Goal: Find specific page/section: Find specific page/section

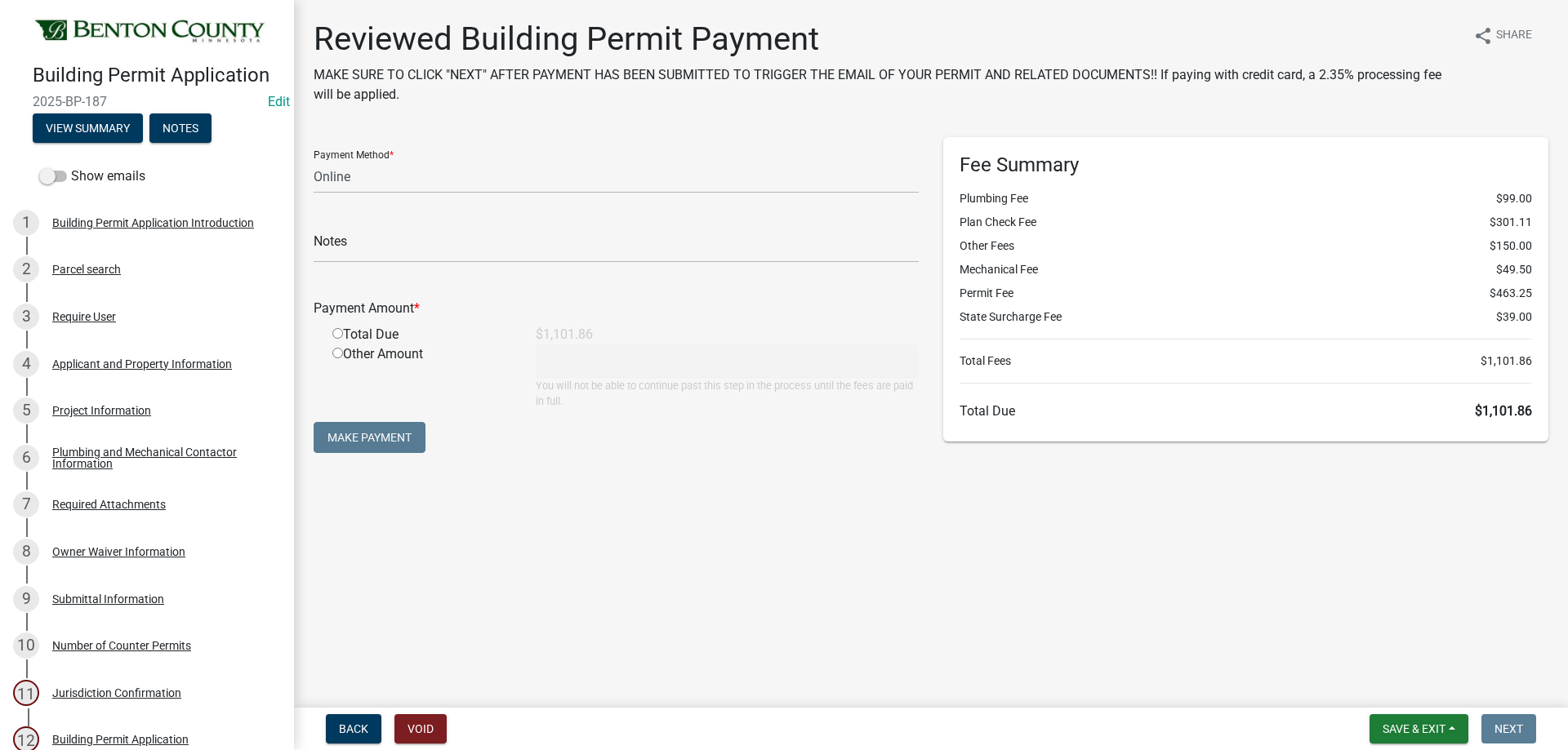
select select "3: 3"
click at [110, 272] on div "Parcel search" at bounding box center [87, 269] width 69 height 12
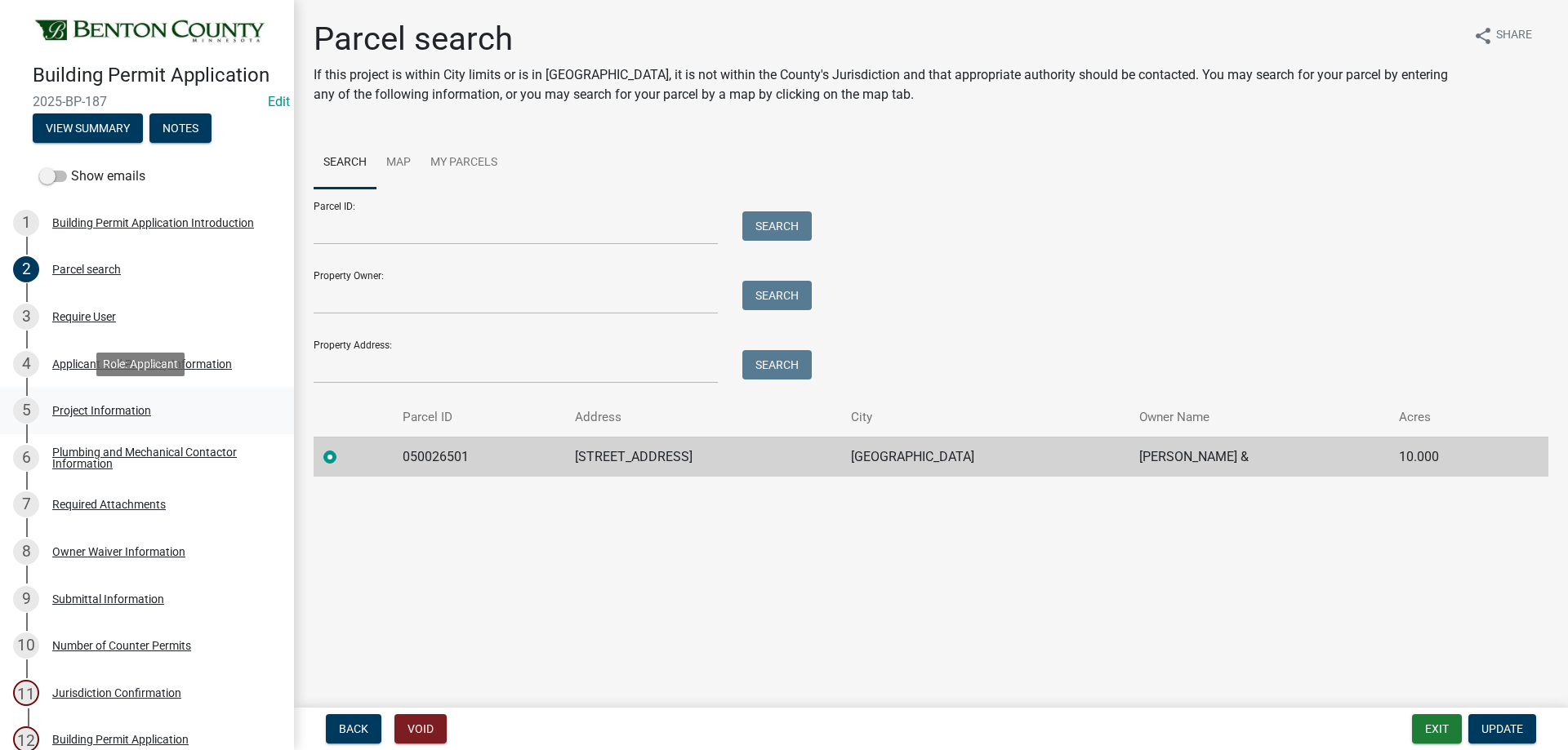
click at [104, 405] on div "Project Information" at bounding box center [102, 410] width 99 height 12
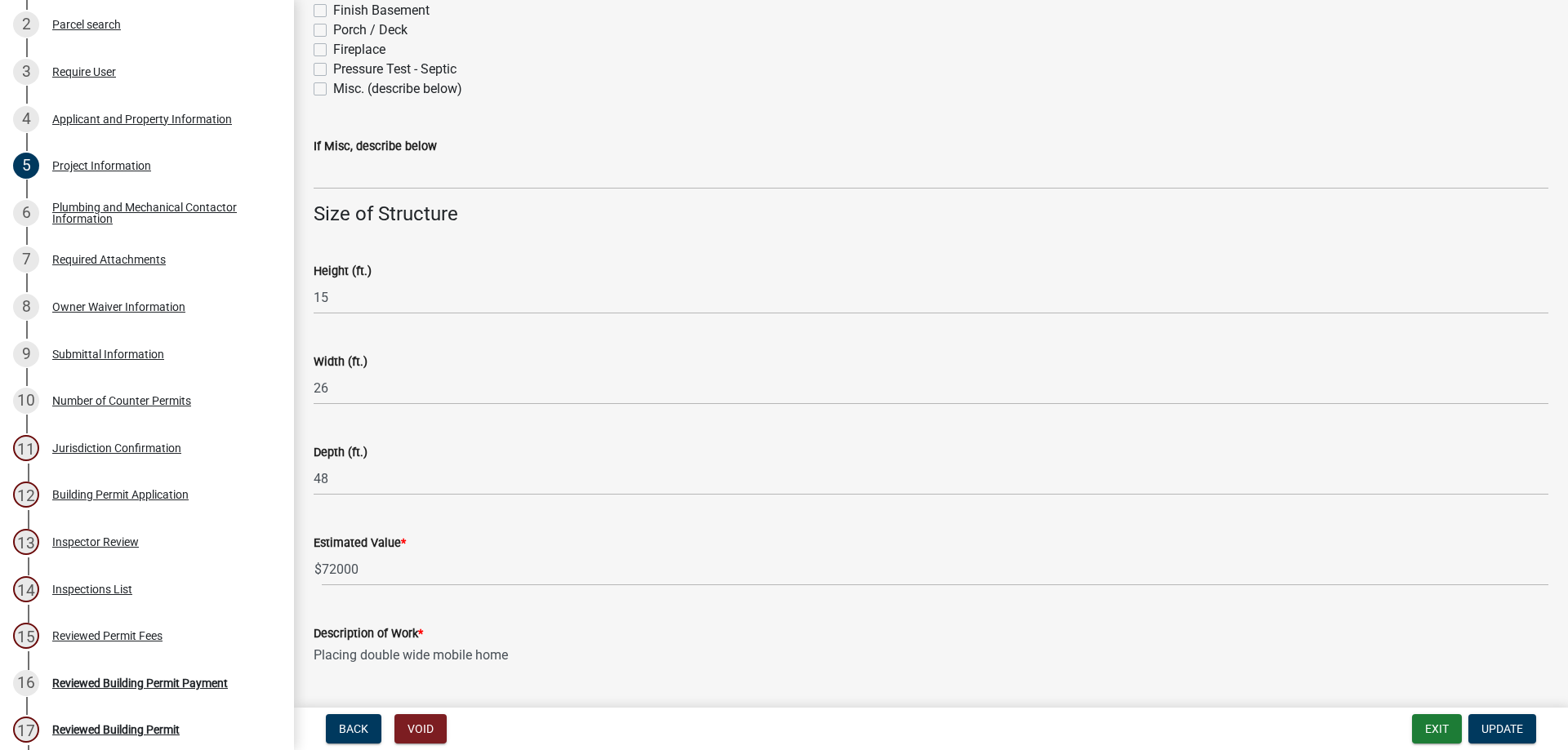
scroll to position [971, 0]
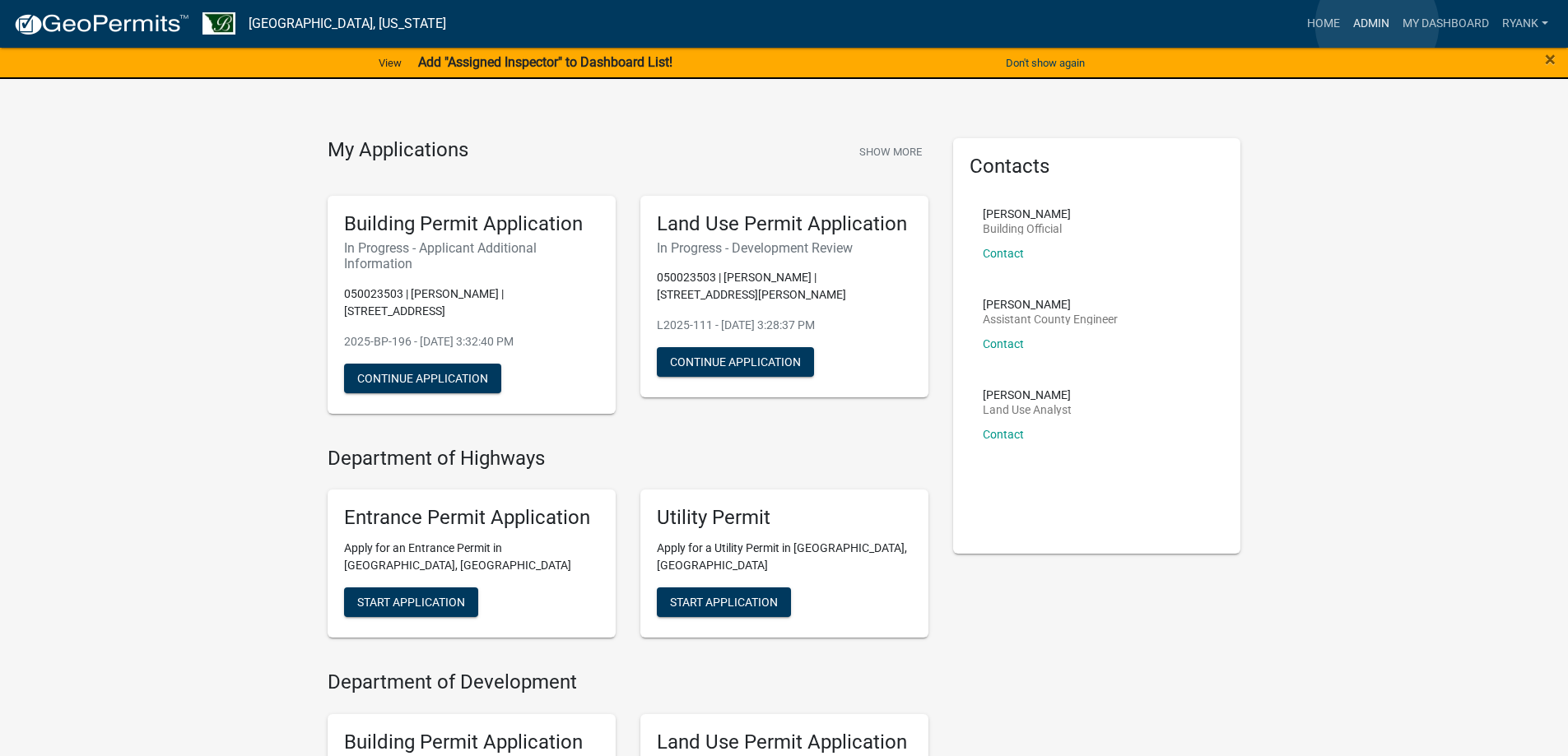
click at [1377, 24] on link "Admin" at bounding box center [1371, 23] width 49 height 31
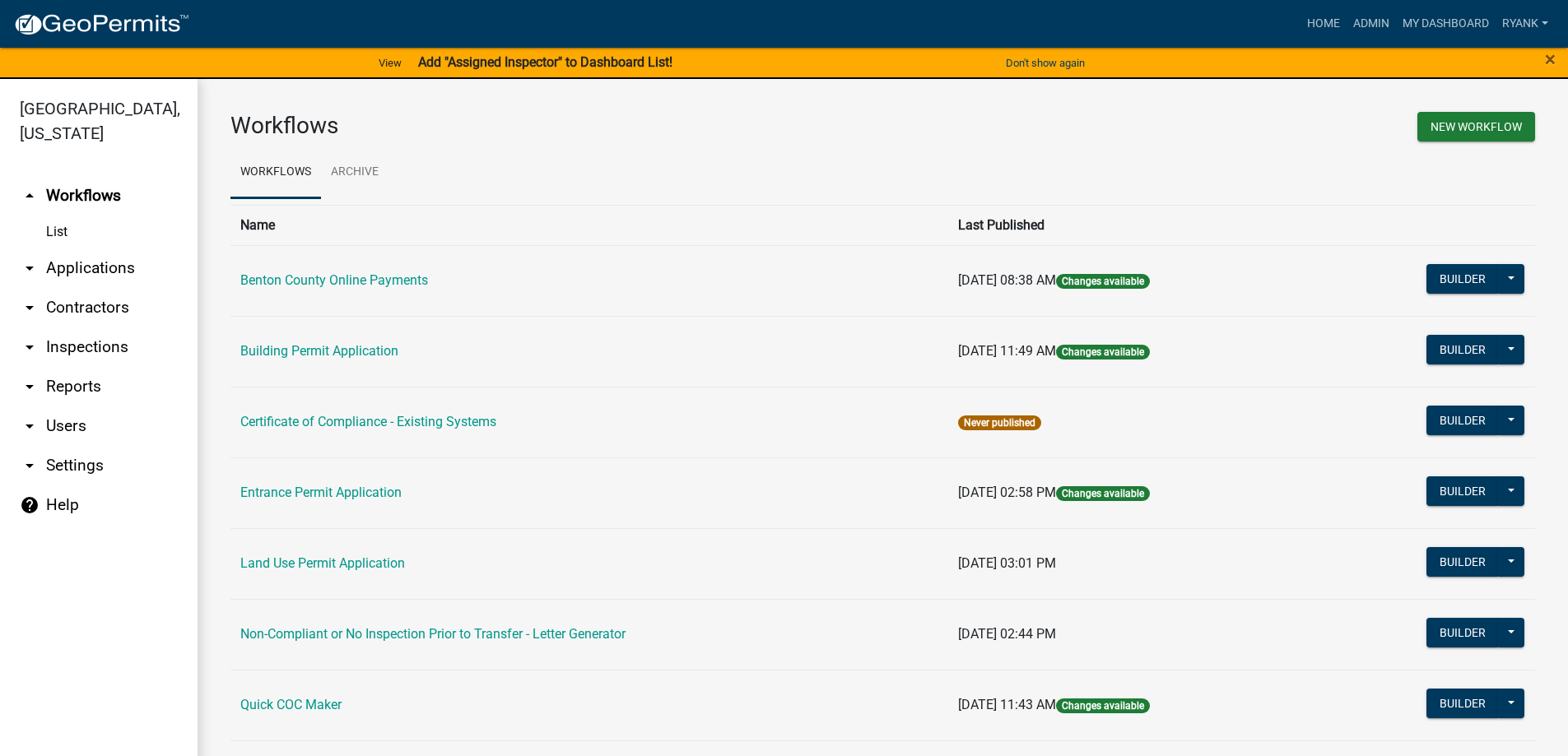
click at [88, 264] on link "arrow_drop_down Applications" at bounding box center [99, 268] width 198 height 40
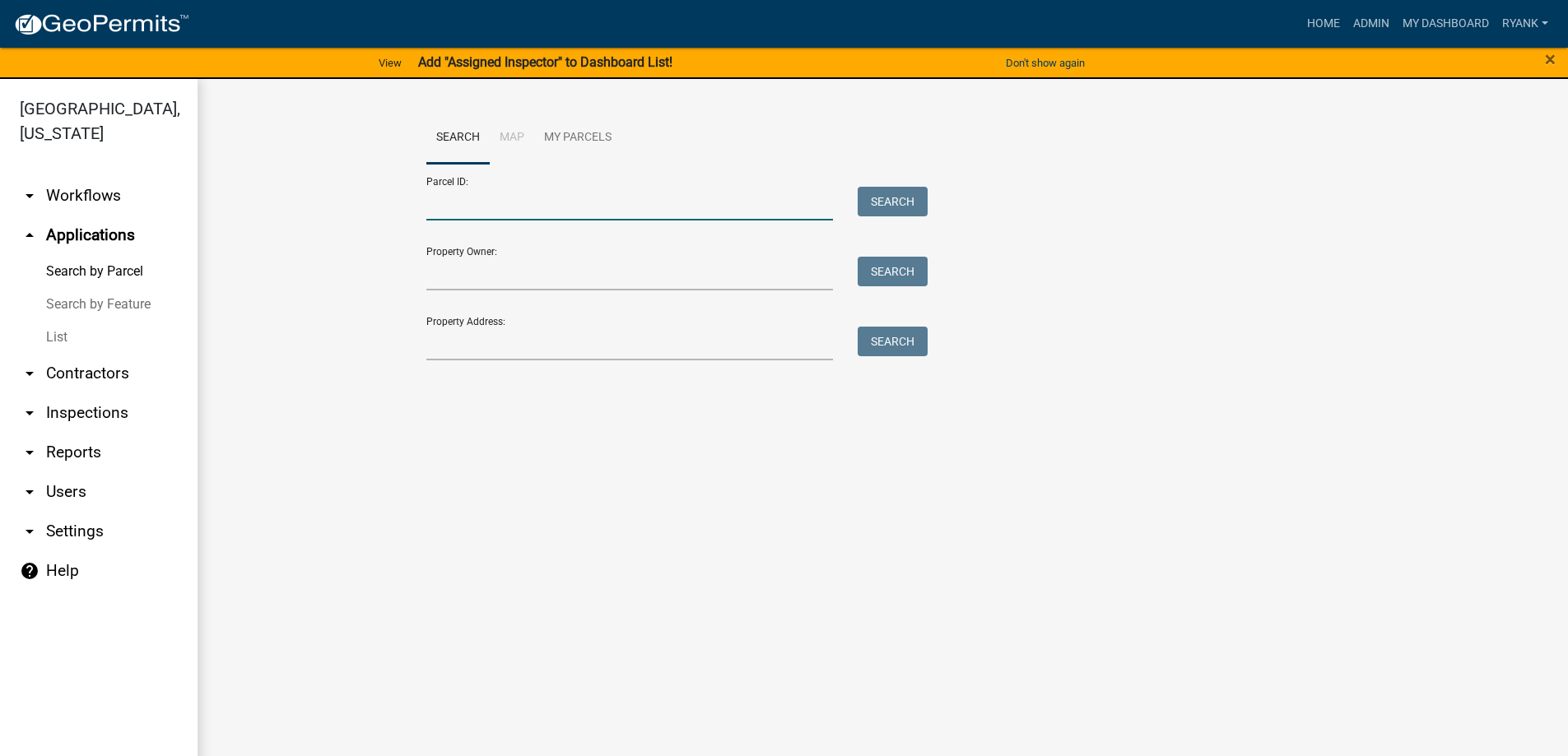
click at [467, 209] on input "Parcel ID:" at bounding box center [629, 204] width 407 height 34
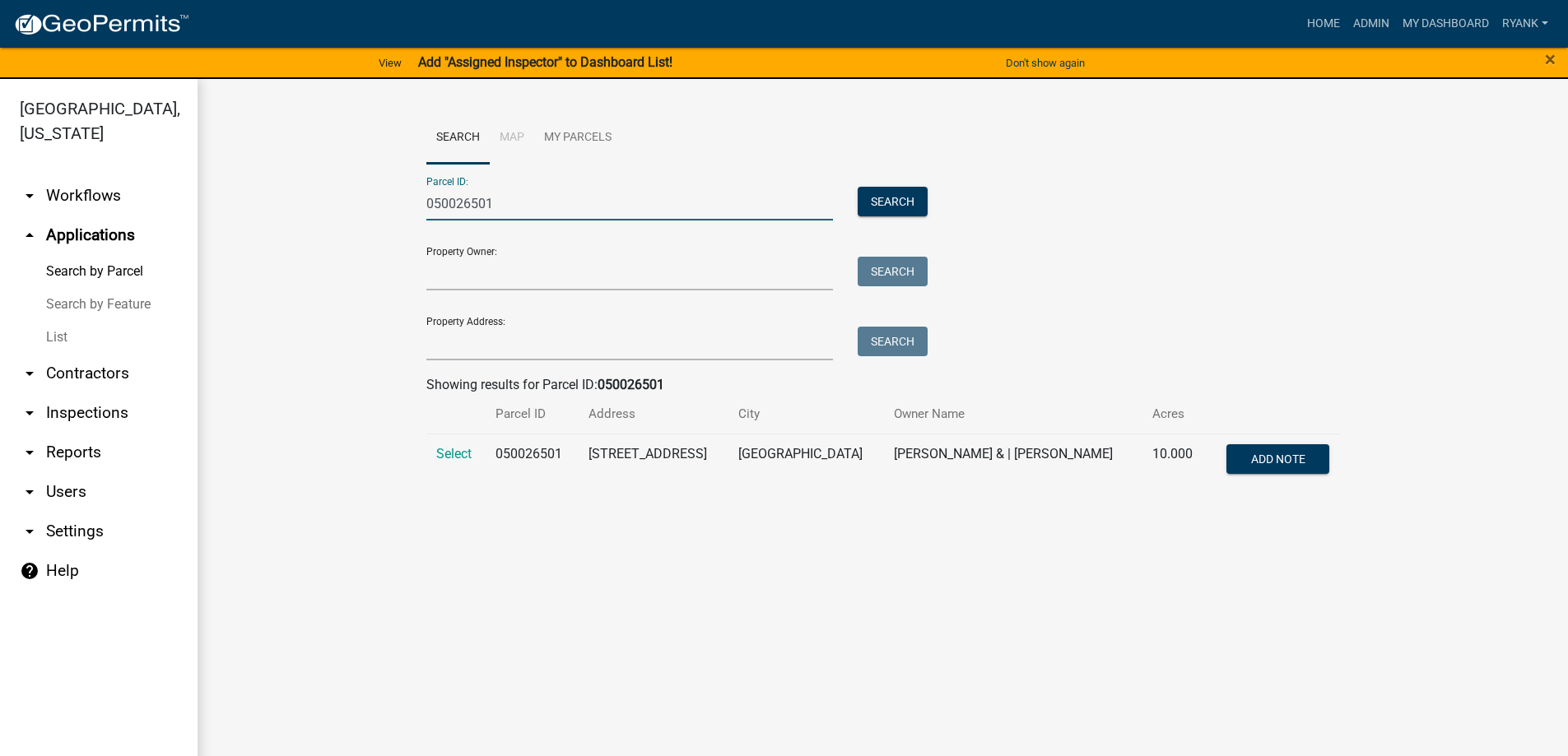
type input "050026501"
click at [452, 461] on td "Select" at bounding box center [456, 460] width 59 height 54
click at [453, 457] on span "Select" at bounding box center [453, 453] width 35 height 15
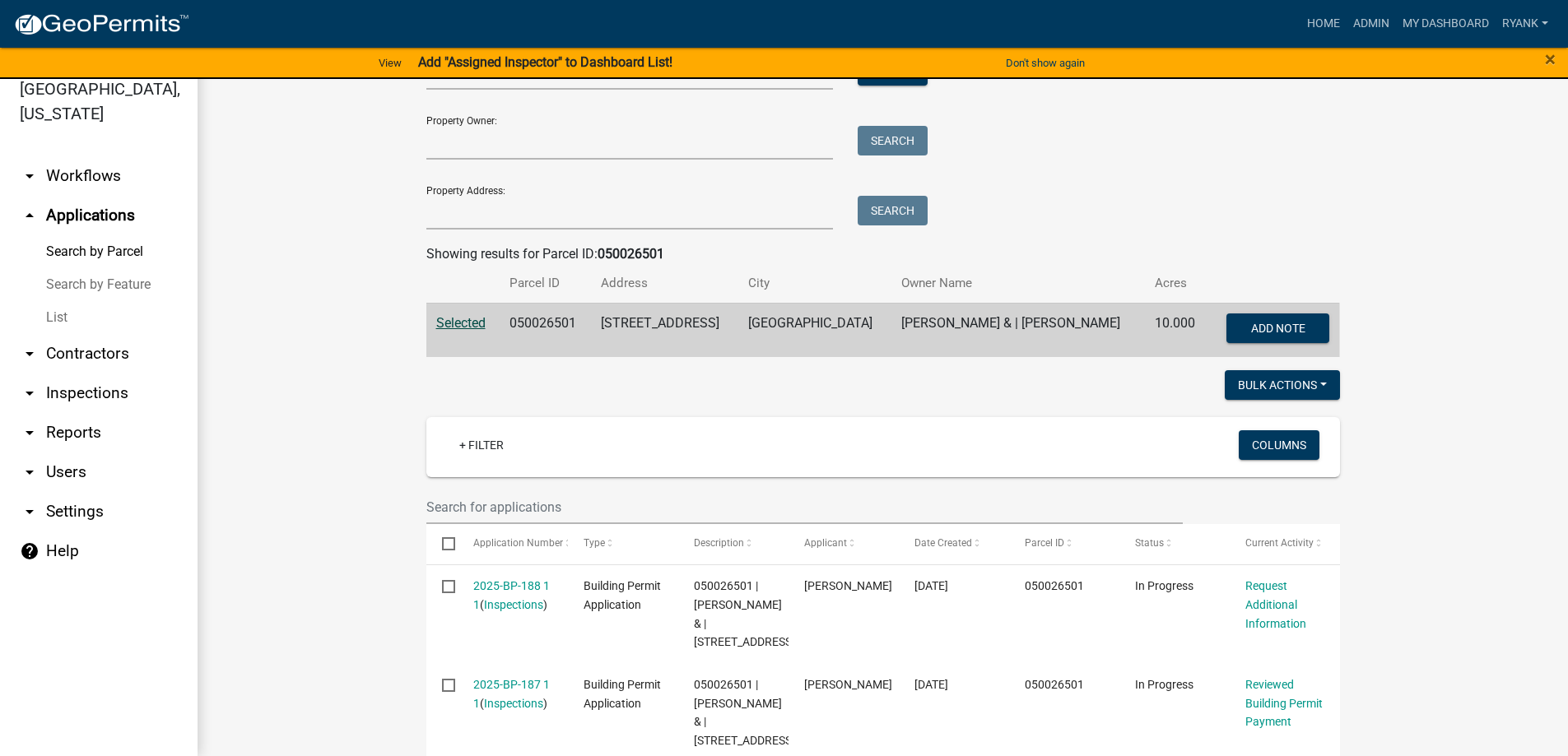
scroll to position [329, 0]
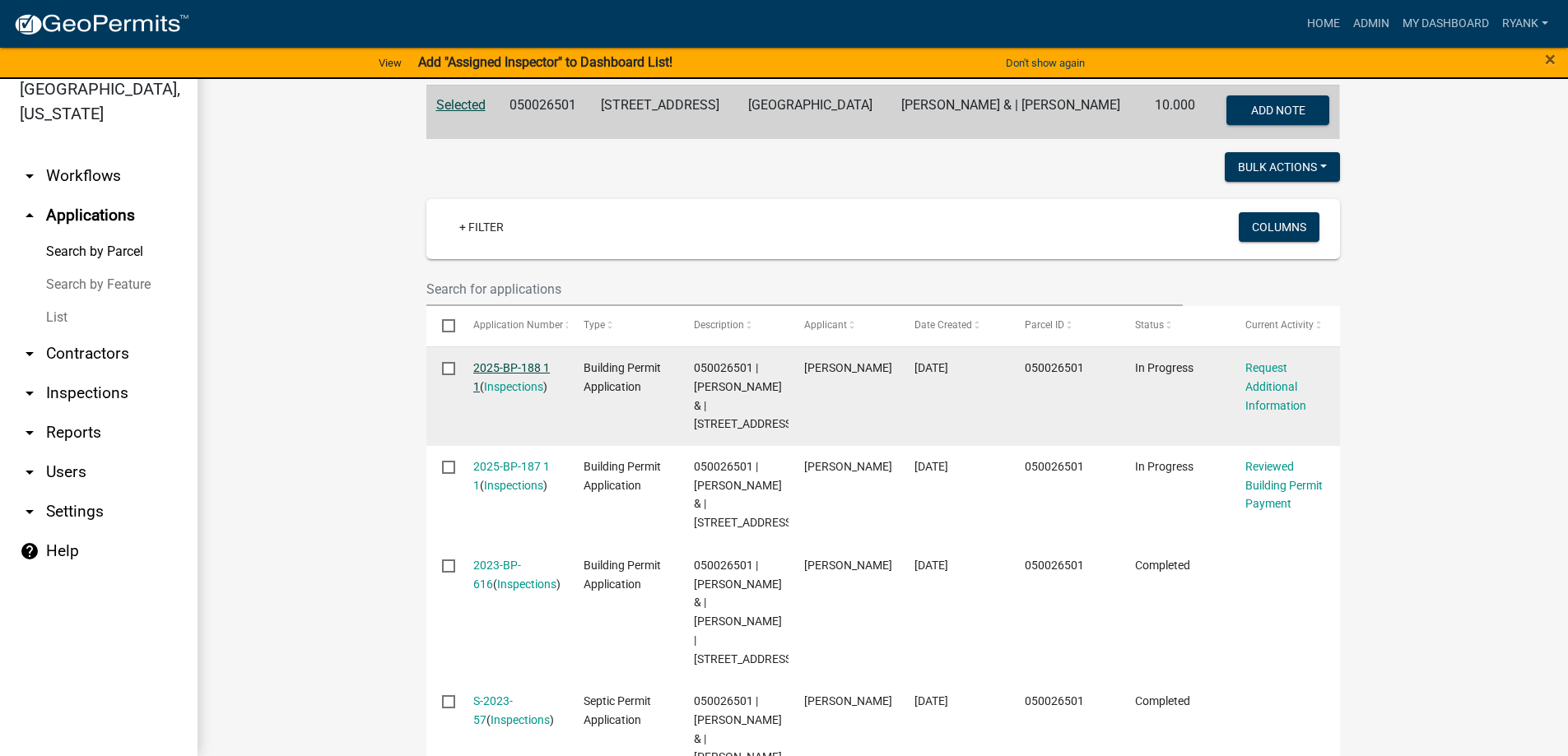
click at [531, 361] on link "2025-BP-188 1 1" at bounding box center [511, 378] width 76 height 32
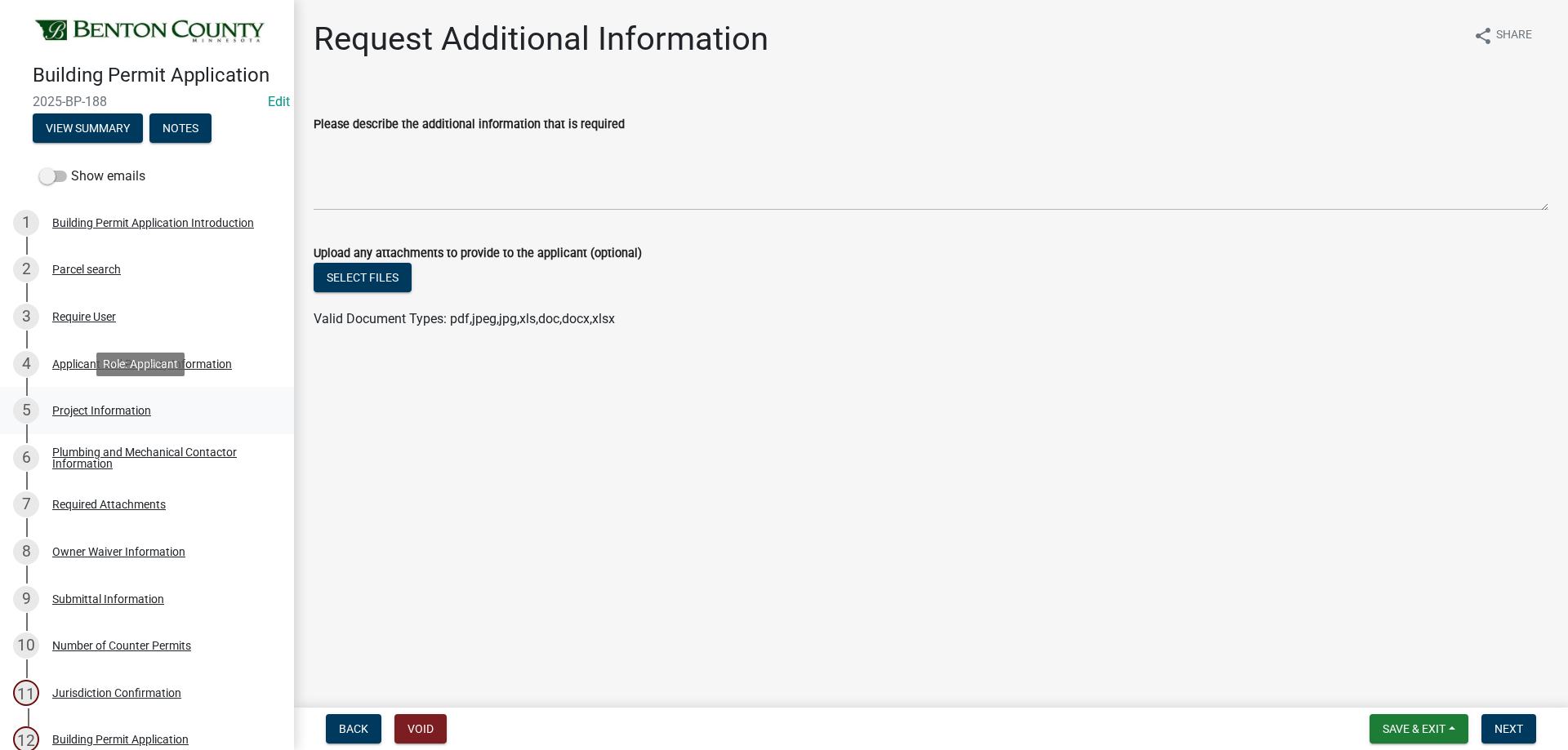
click at [115, 405] on div "Project Information" at bounding box center [102, 410] width 99 height 12
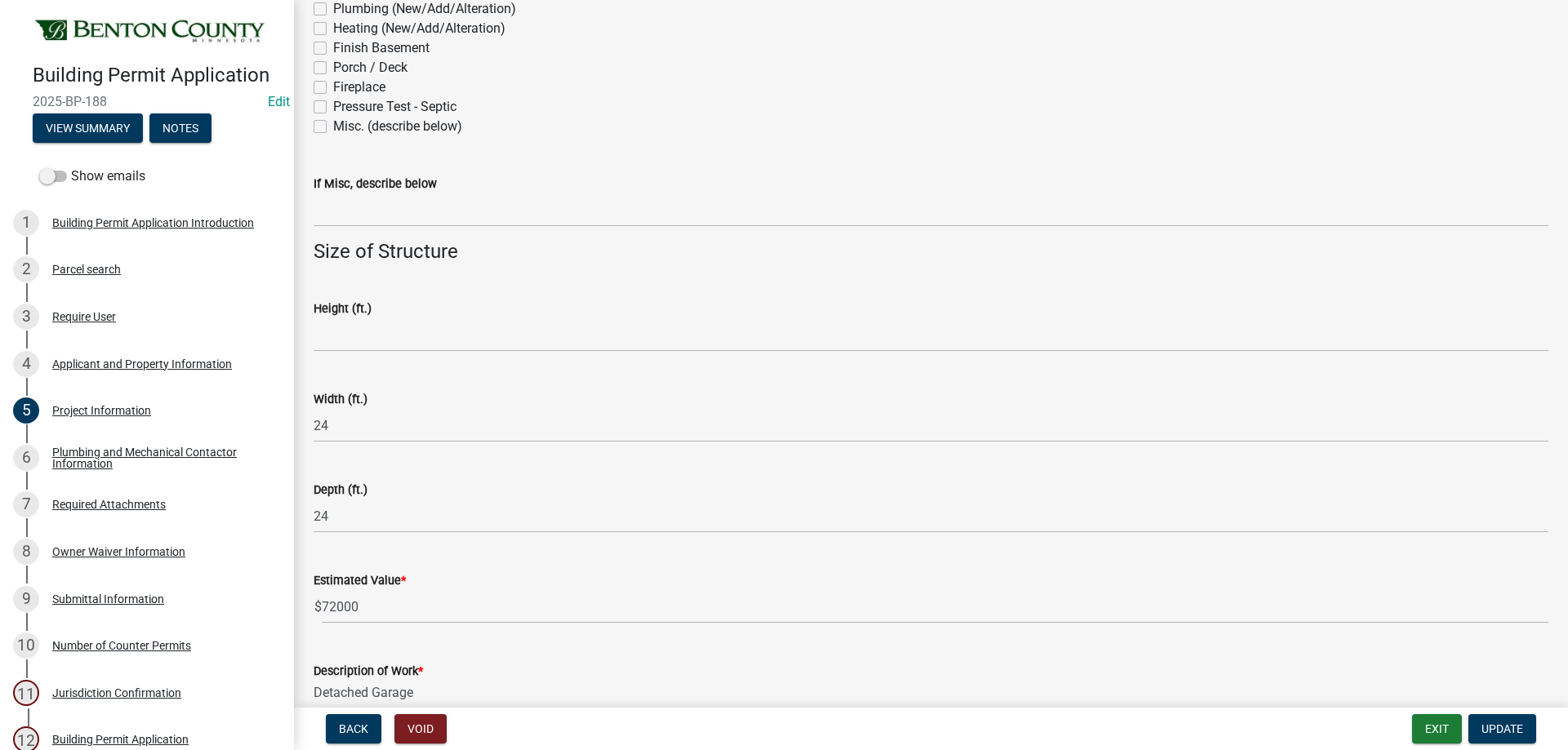
scroll to position [971, 0]
